Goal: Task Accomplishment & Management: Complete application form

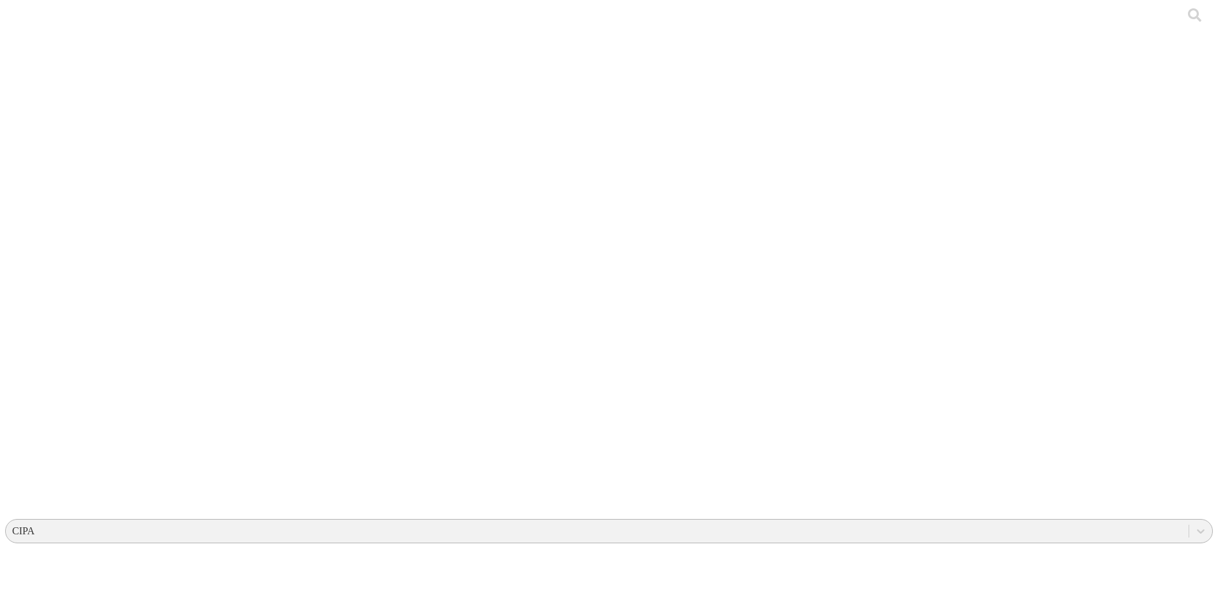
click at [35, 526] on div "CIPA" at bounding box center [23, 532] width 22 height 12
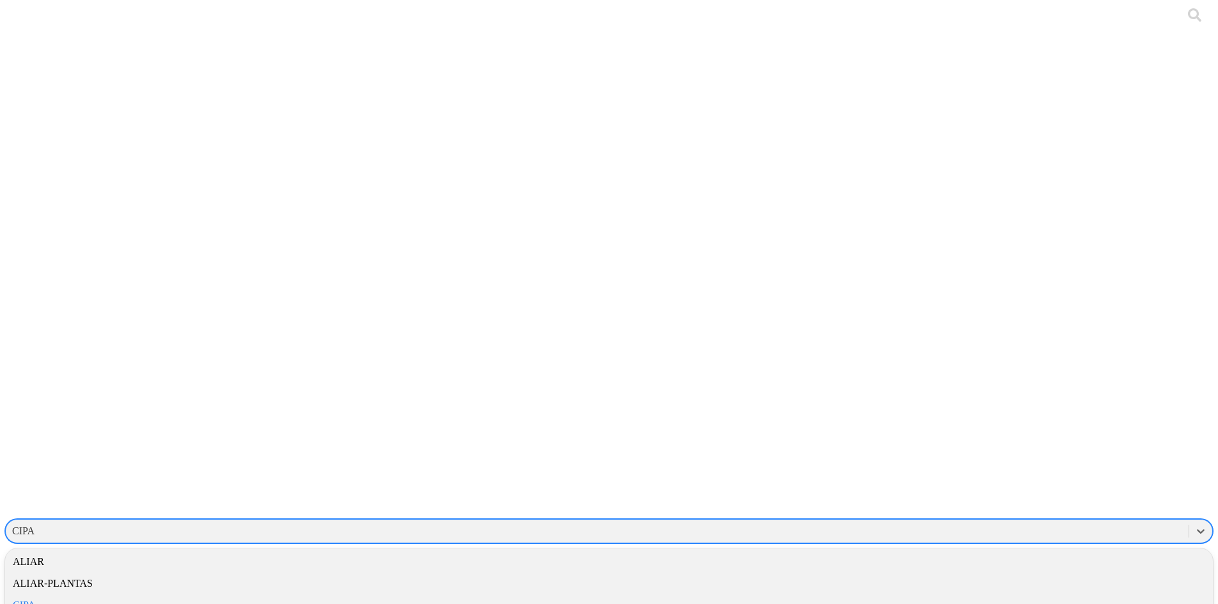
click at [1063, 551] on div "ALIAR" at bounding box center [609, 562] width 1208 height 22
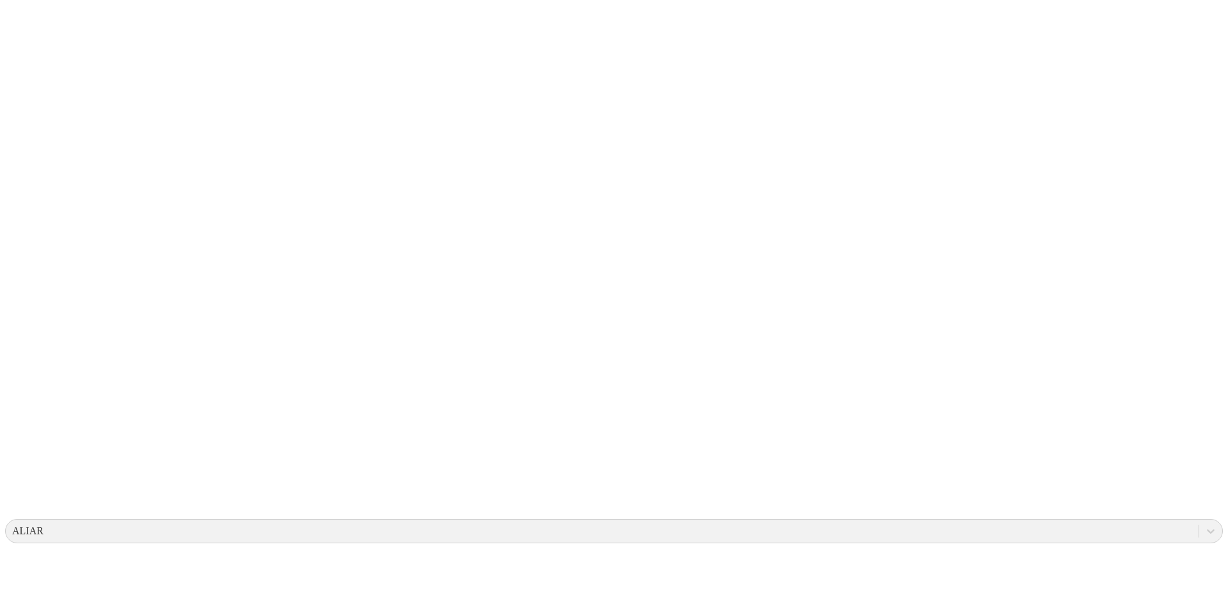
drag, startPoint x: 860, startPoint y: 198, endPoint x: 867, endPoint y: 230, distance: 32.7
type input "[PERSON_NAME] del Rio [PERSON_NAME]"
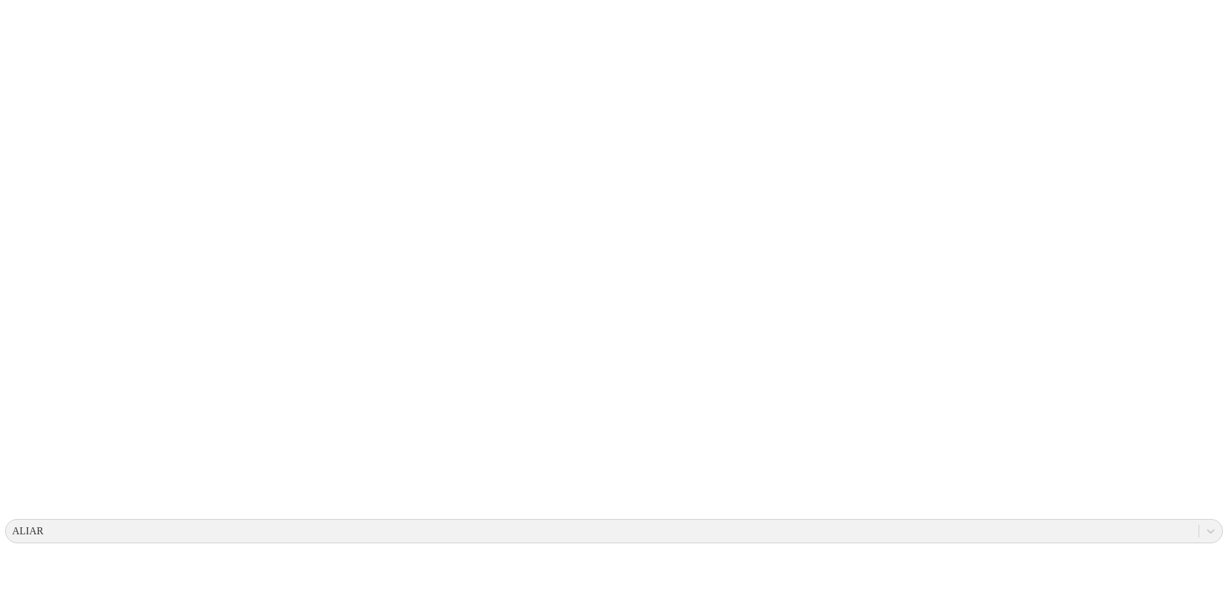
type input "SIG-FT-759 Formato consolidado frotis [PERSON_NAME] V2 (enero).xlsx"
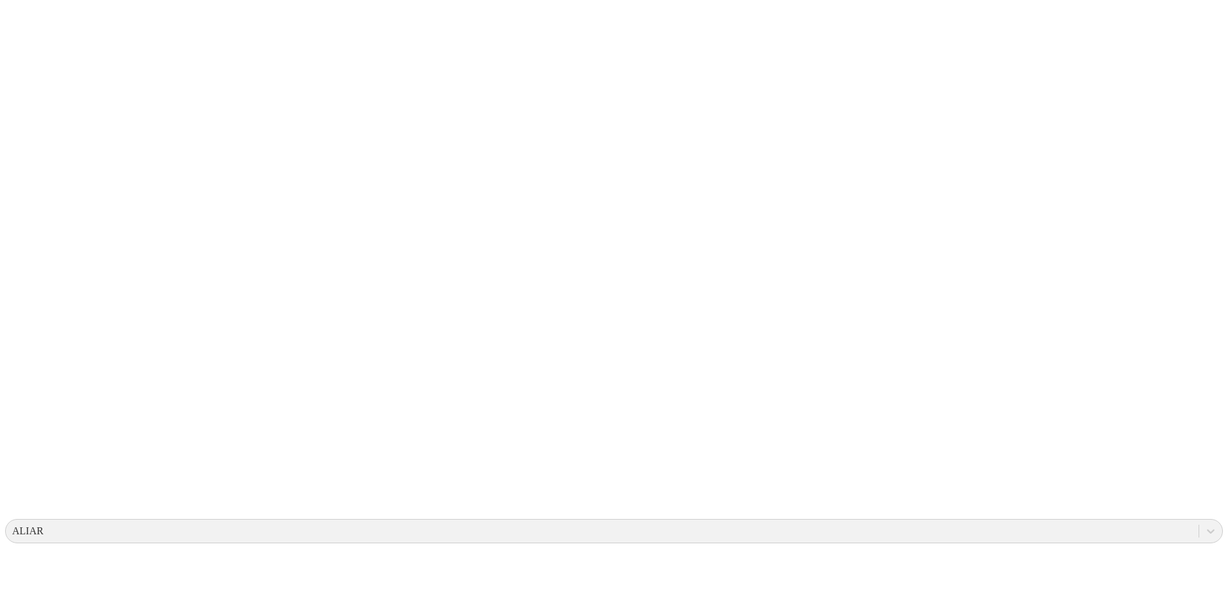
type input "[PERSON_NAME] [PERSON_NAME]"
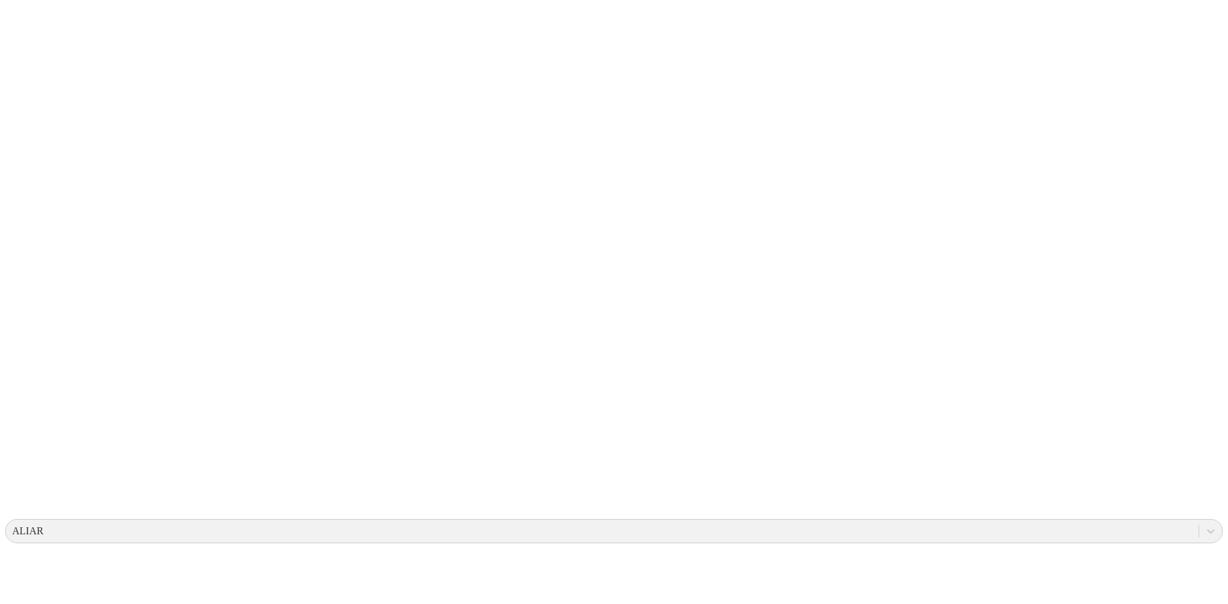
type input "[PERSON_NAME] [PERSON_NAME]"
